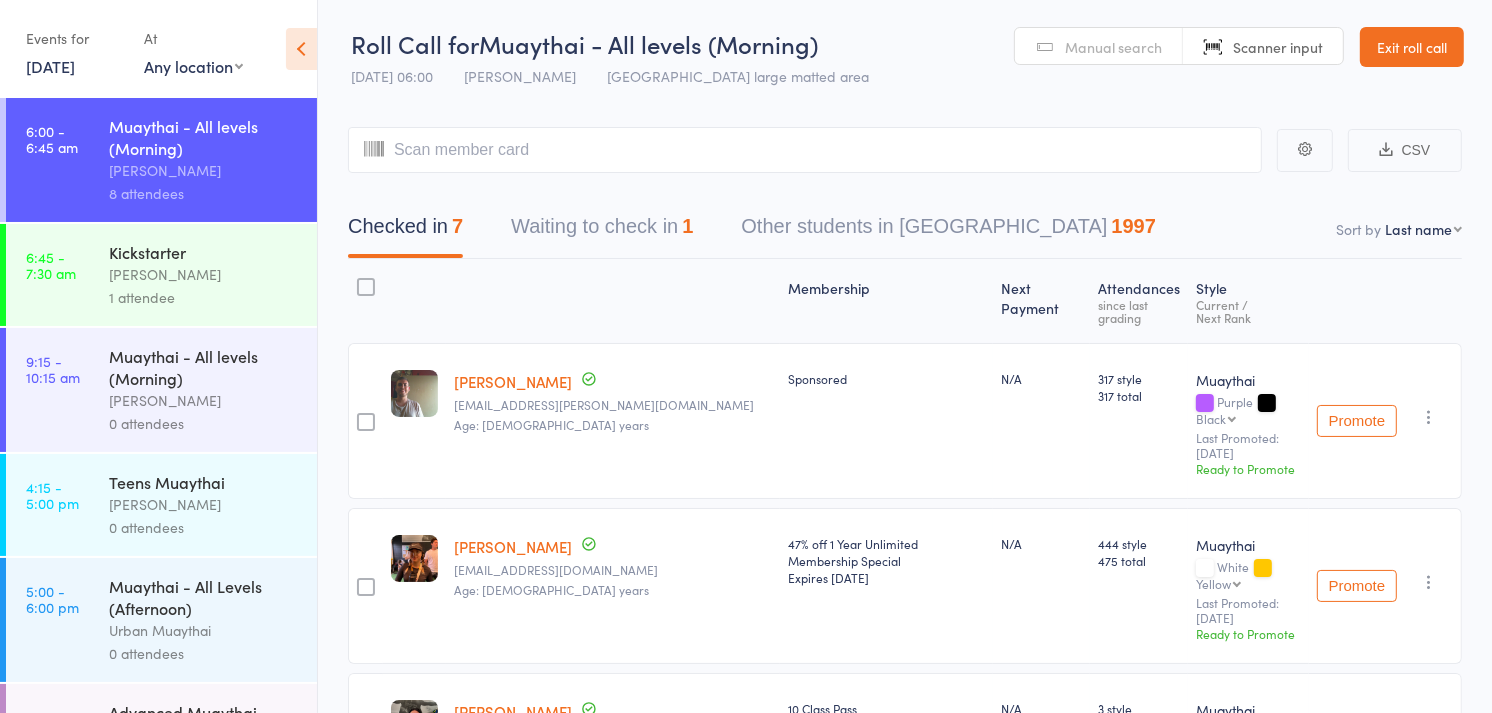
click at [1418, 235] on select "First name Last name Birthday [DATE]? Behind on payments? Check in time Next pa…" at bounding box center [1423, 229] width 77 height 20
click at [1385, 220] on select "First name Last name Birthday [DATE]? Behind on payments? Check in time Next pa…" at bounding box center [1423, 229] width 77 height 20
click at [1426, 235] on select "First name Last name Birthday [DATE]? Behind on payments? Check in time Next pa…" at bounding box center [1423, 229] width 77 height 20
select select "4"
click at [1385, 220] on select "First name Last name Birthday [DATE]? Behind on payments? Check in time Next pa…" at bounding box center [1423, 229] width 77 height 20
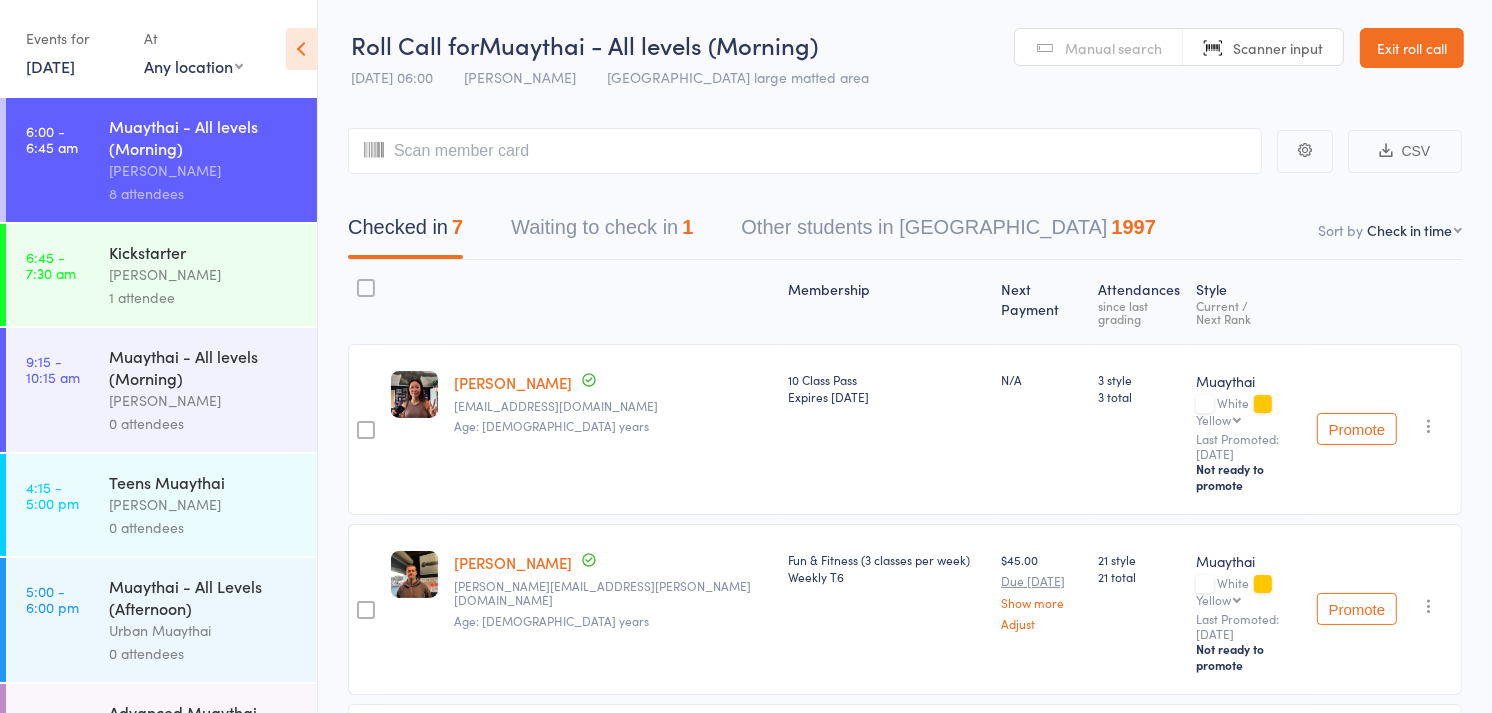
click at [1111, 38] on span "Manual search" at bounding box center [1113, 48] width 97 height 20
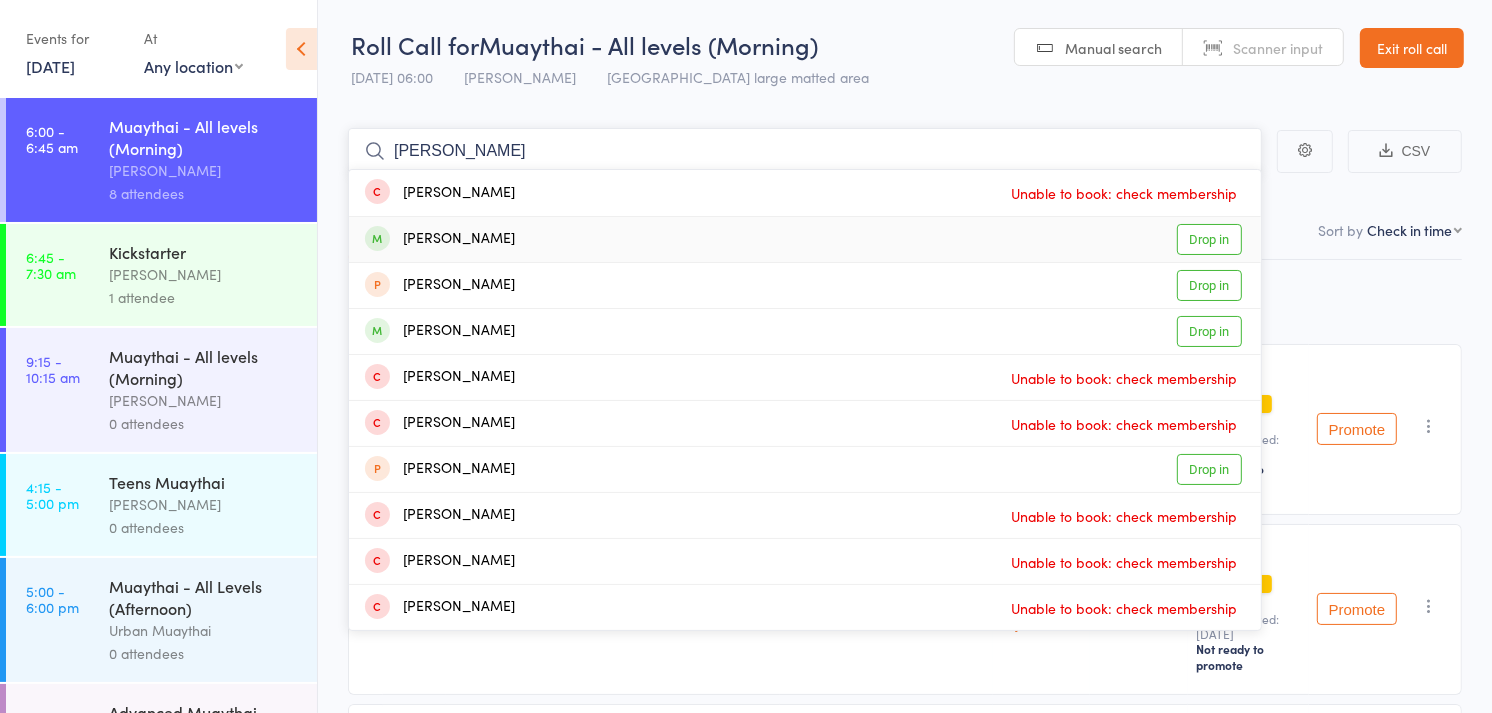
type input "[PERSON_NAME]"
click at [621, 240] on div "[PERSON_NAME] Drop in" at bounding box center [805, 239] width 912 height 45
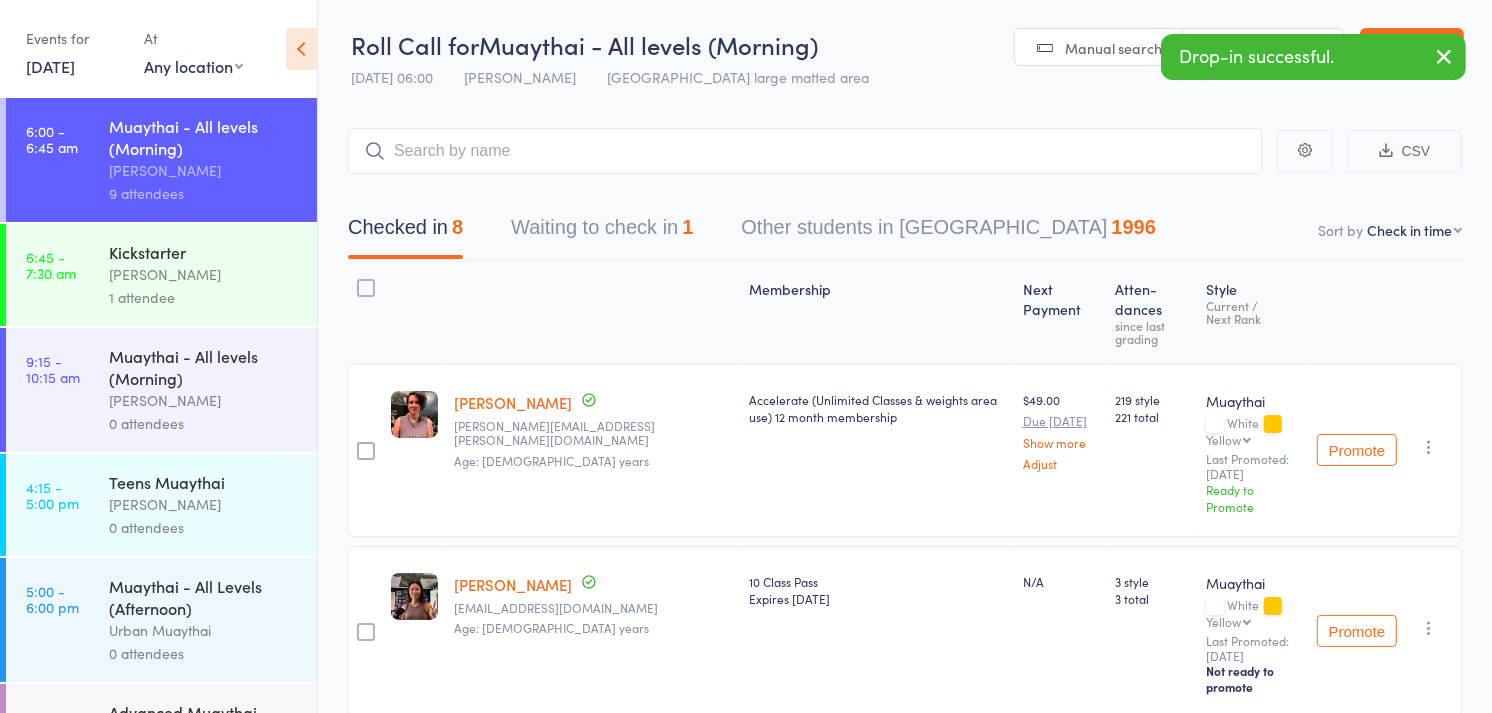
click at [1307, 28] on div "Manual search Scanner input" at bounding box center [1179, 47] width 330 height 38
click at [1306, 30] on link "Scanner input" at bounding box center [1263, 48] width 160 height 38
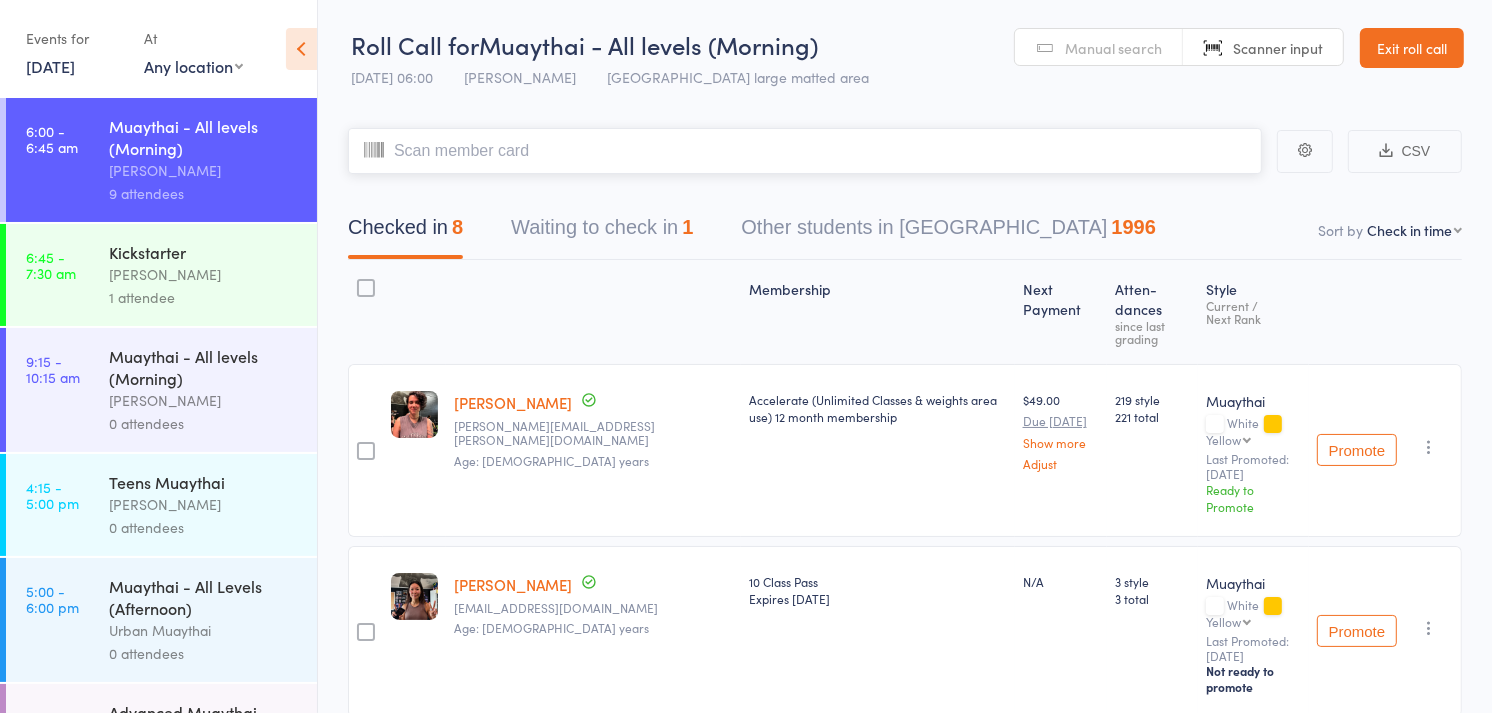
click at [981, 163] on input "search" at bounding box center [805, 151] width 914 height 46
type input "5949"
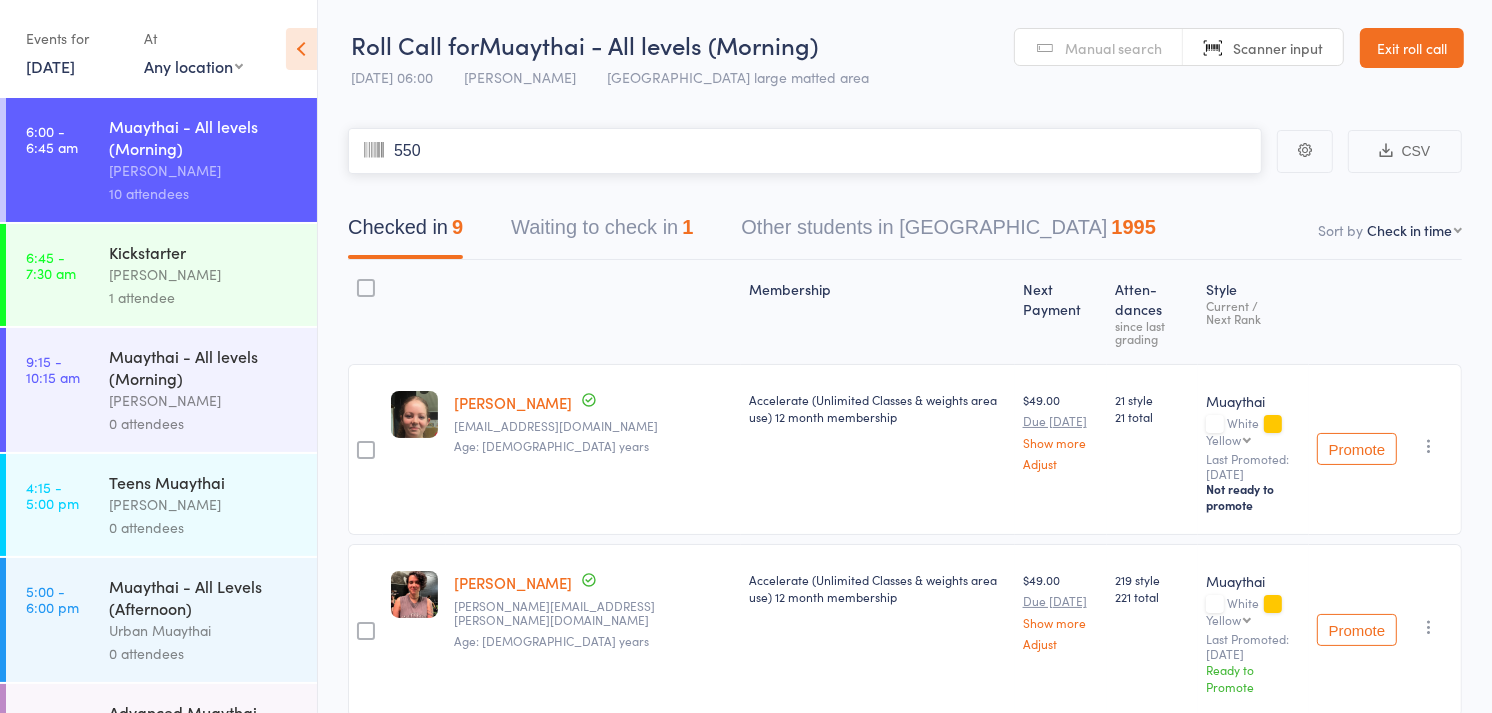
type input "5500"
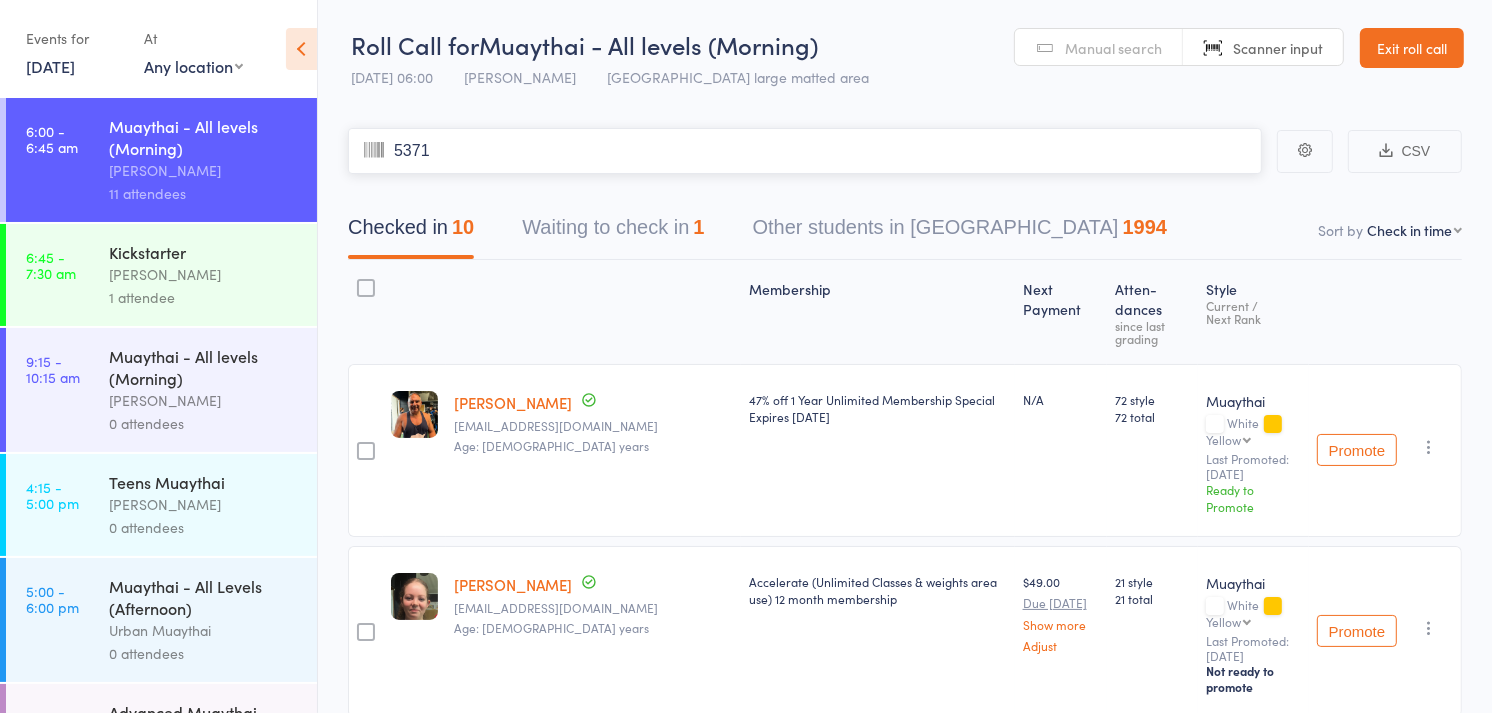
type input "5371"
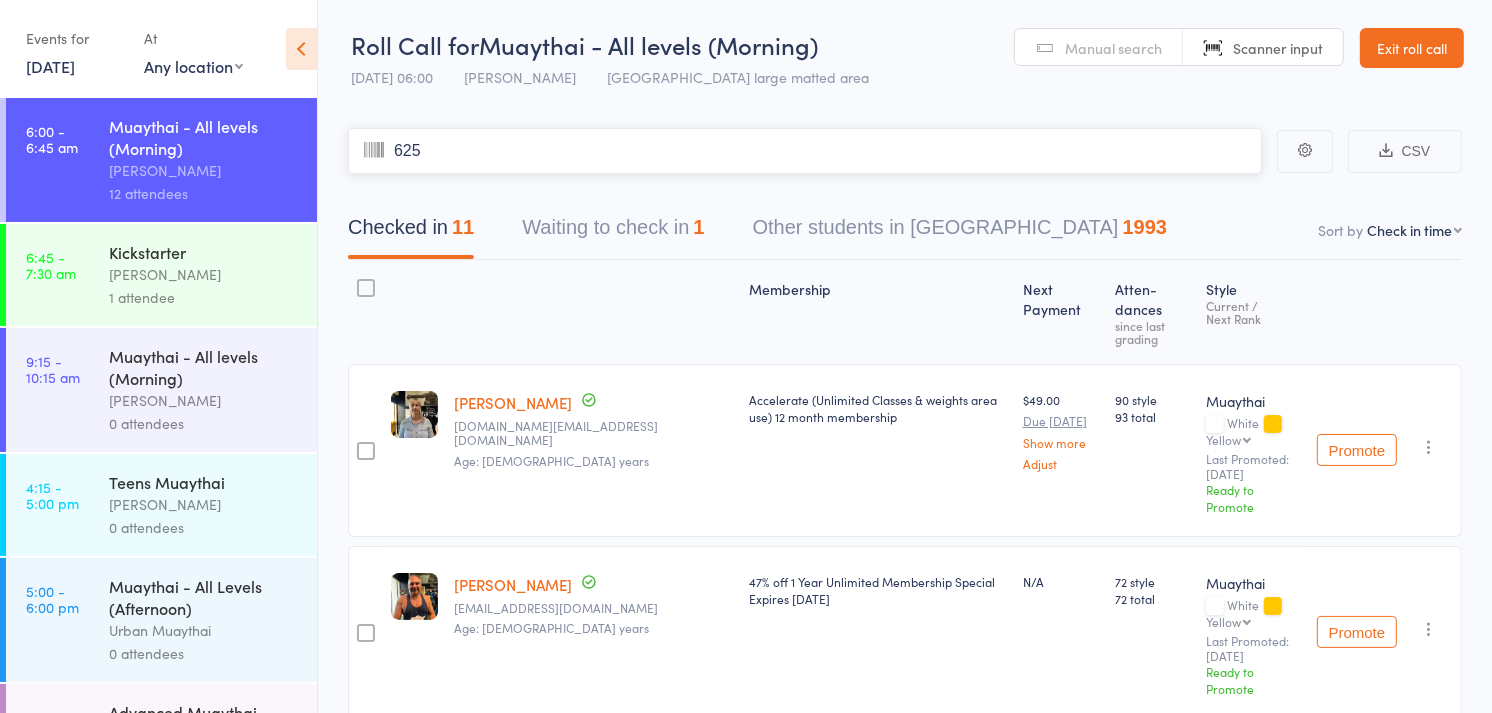
type input "6252"
